Goal: Information Seeking & Learning: Check status

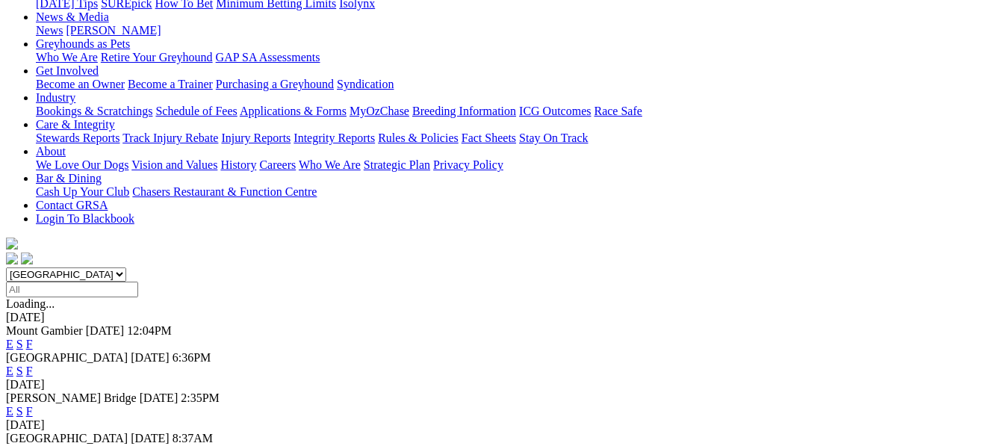
scroll to position [299, 0]
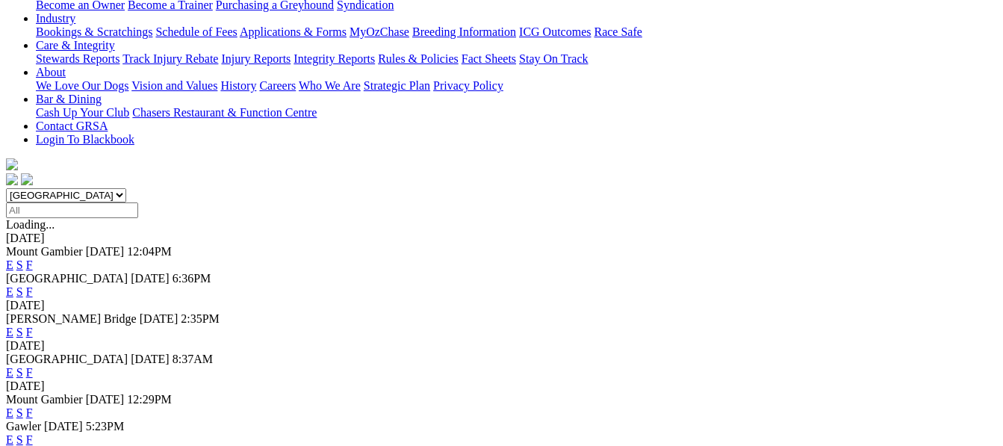
click at [69, 393] on span "Mount Gambier" at bounding box center [44, 399] width 77 height 13
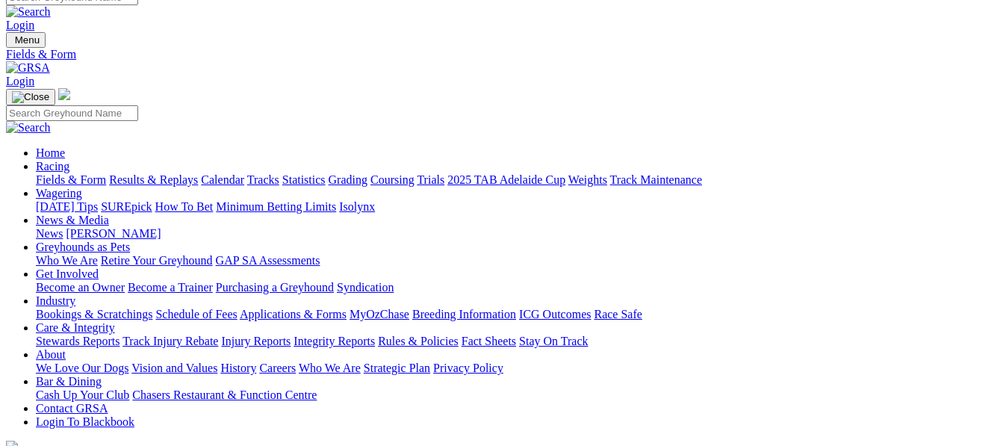
scroll to position [0, 0]
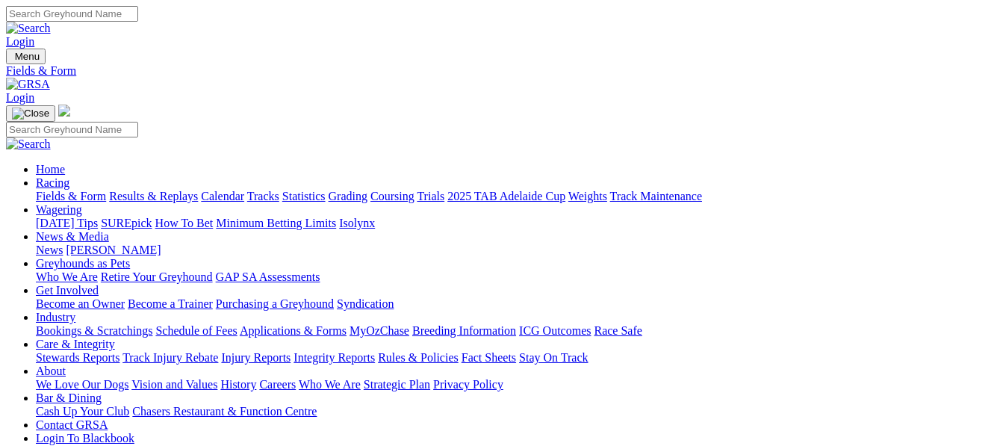
click at [157, 190] on link "Results & Replays" at bounding box center [153, 196] width 89 height 13
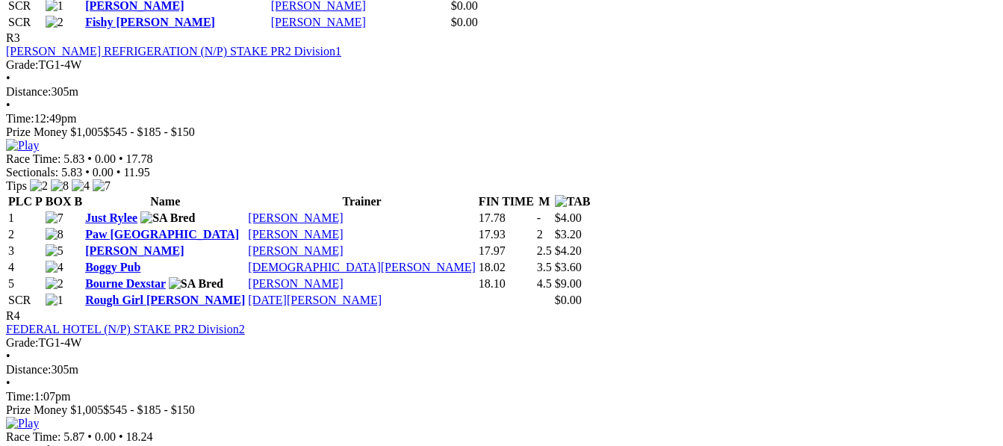
scroll to position [1255, 0]
